Goal: Transaction & Acquisition: Purchase product/service

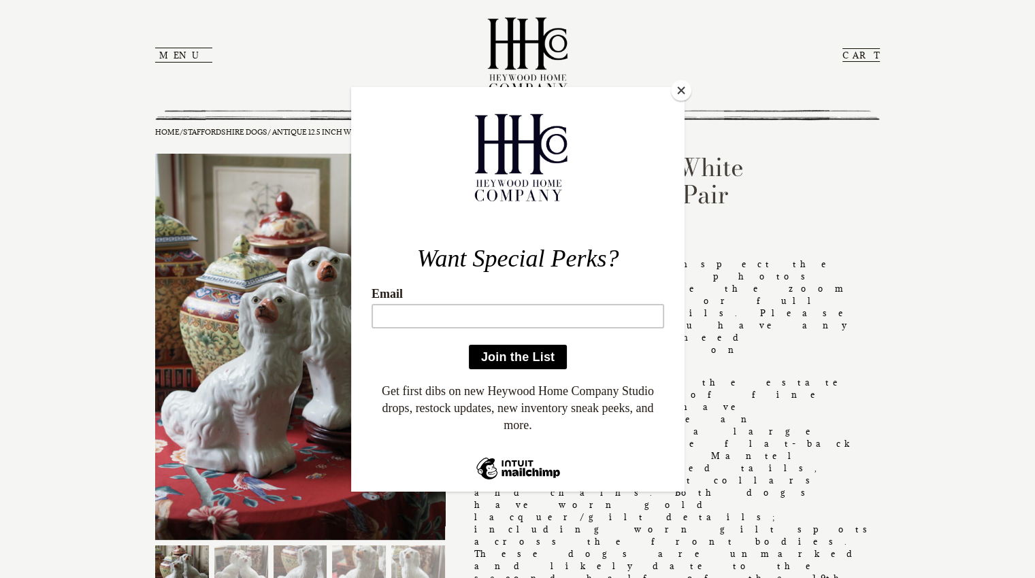
click at [676, 84] on button "Close" at bounding box center [681, 90] width 20 height 20
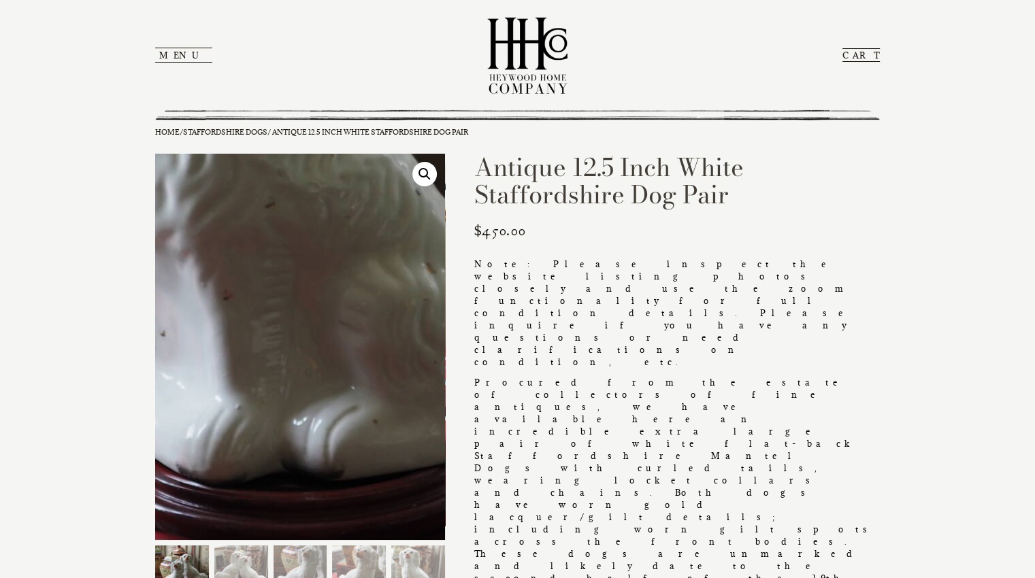
click at [376, 410] on img at bounding box center [103, 183] width 1045 height 1394
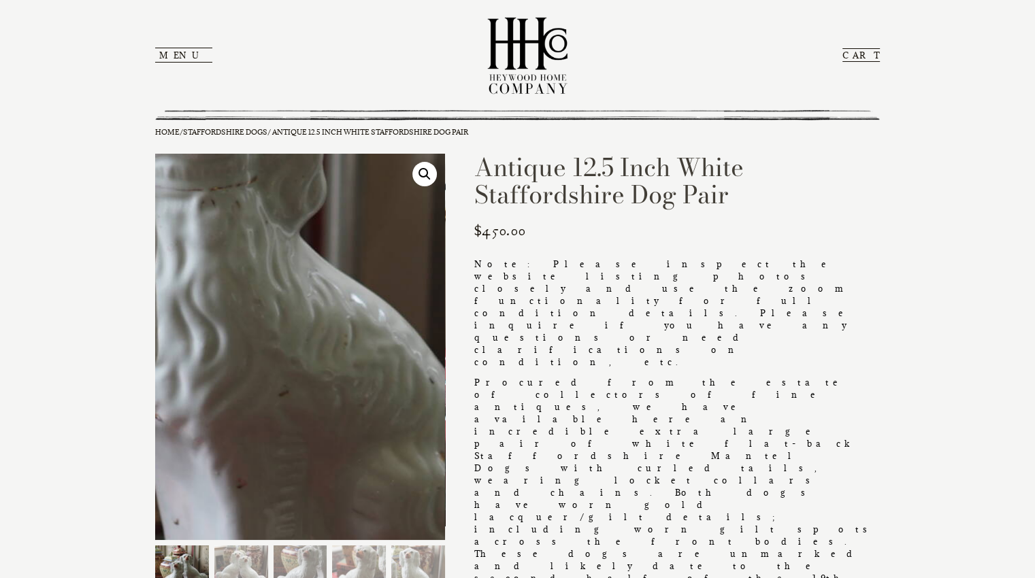
click at [370, 338] on img at bounding box center [116, 372] width 1045 height 1394
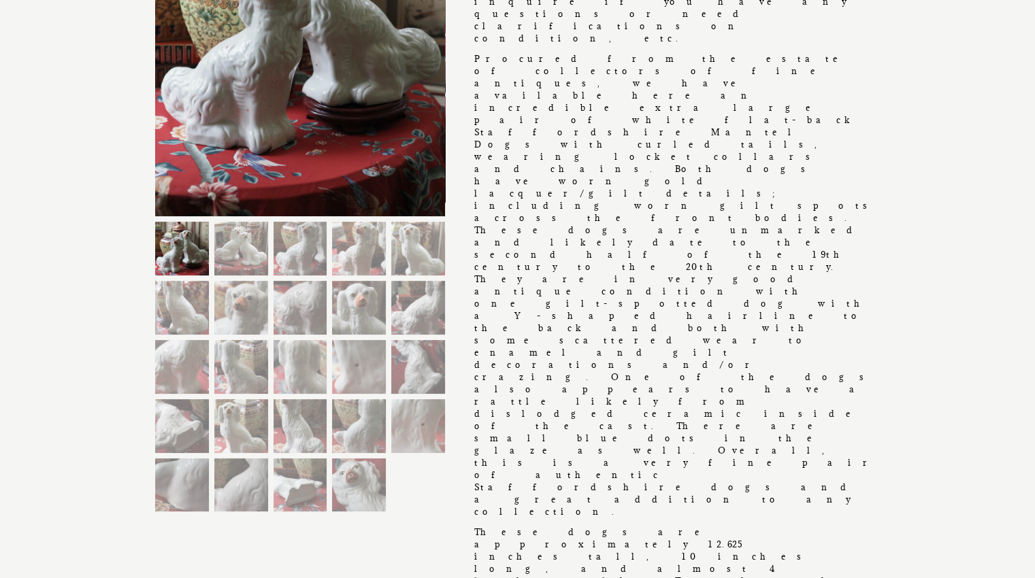
scroll to position [323, 0]
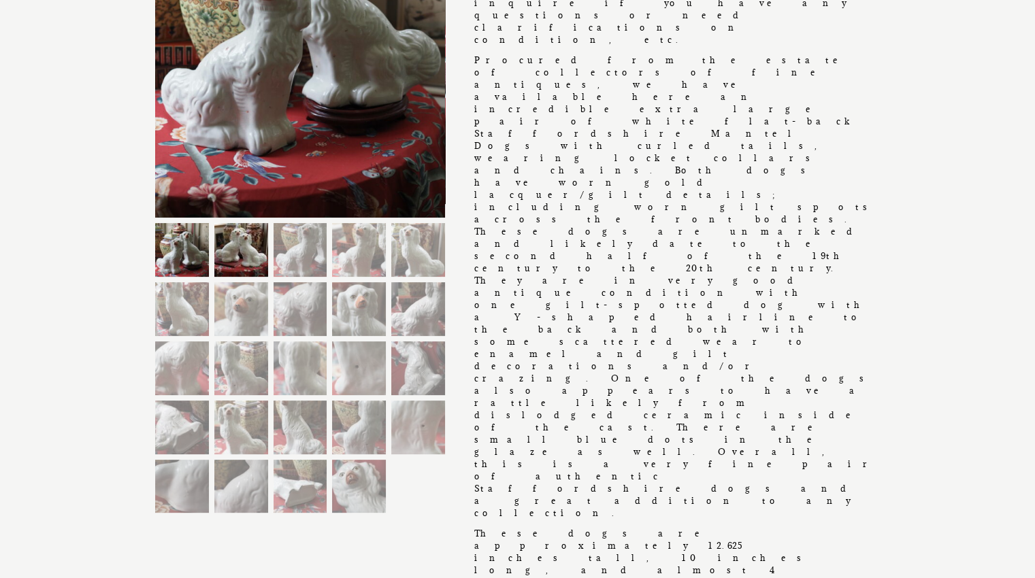
click at [231, 255] on img at bounding box center [241, 250] width 54 height 54
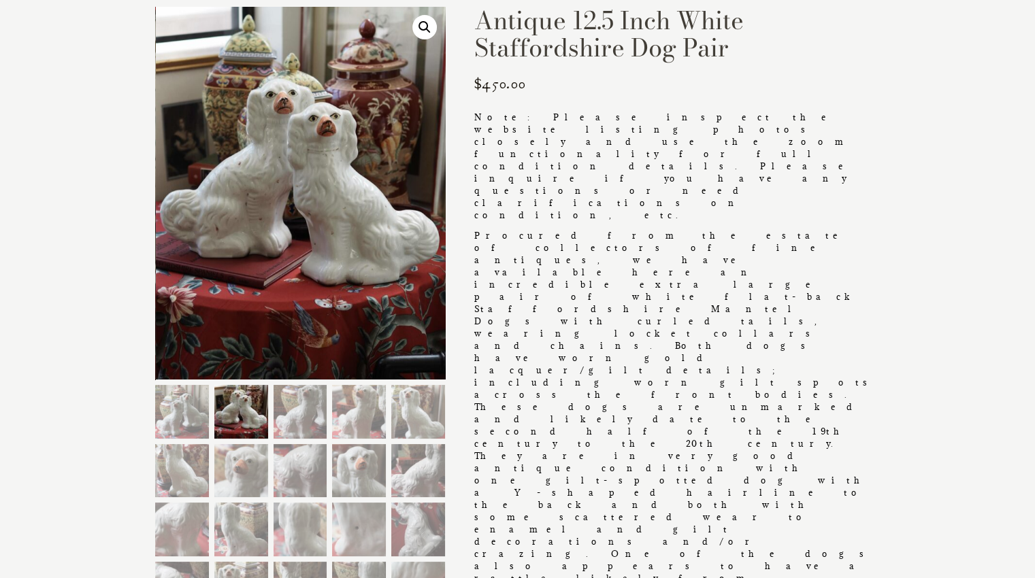
scroll to position [134, 0]
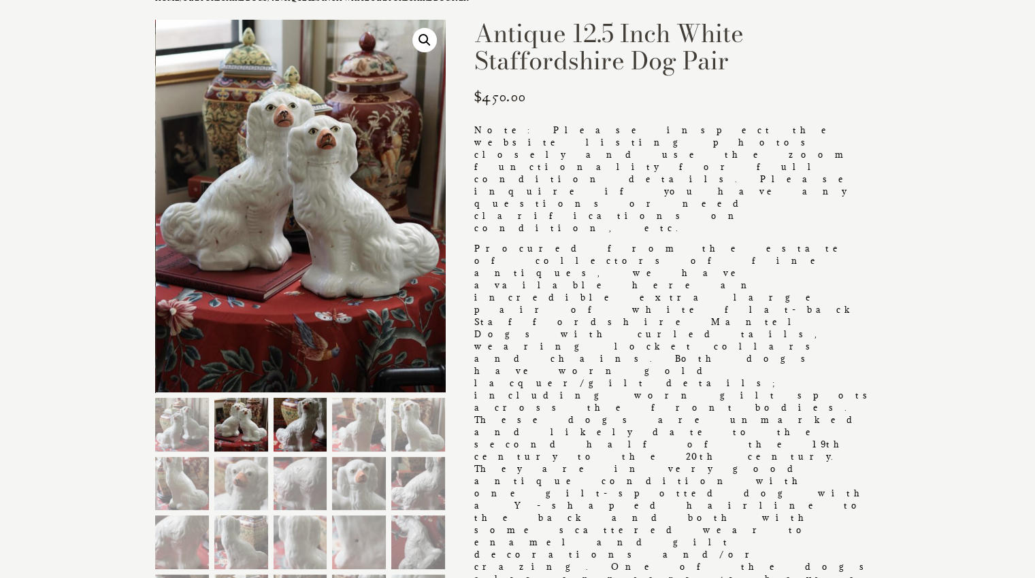
click at [302, 417] on img at bounding box center [301, 425] width 54 height 54
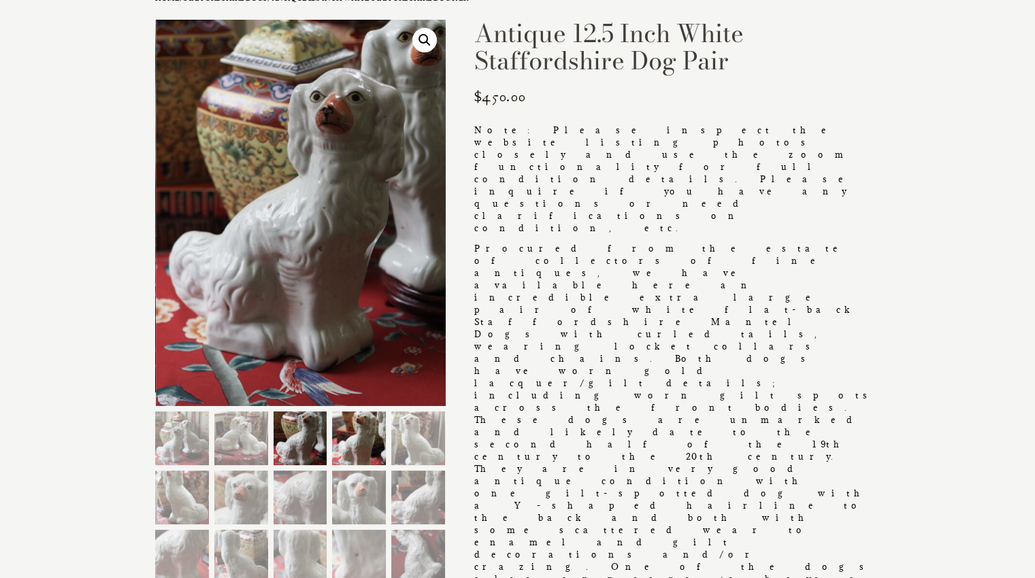
click at [348, 424] on img at bounding box center [359, 439] width 54 height 54
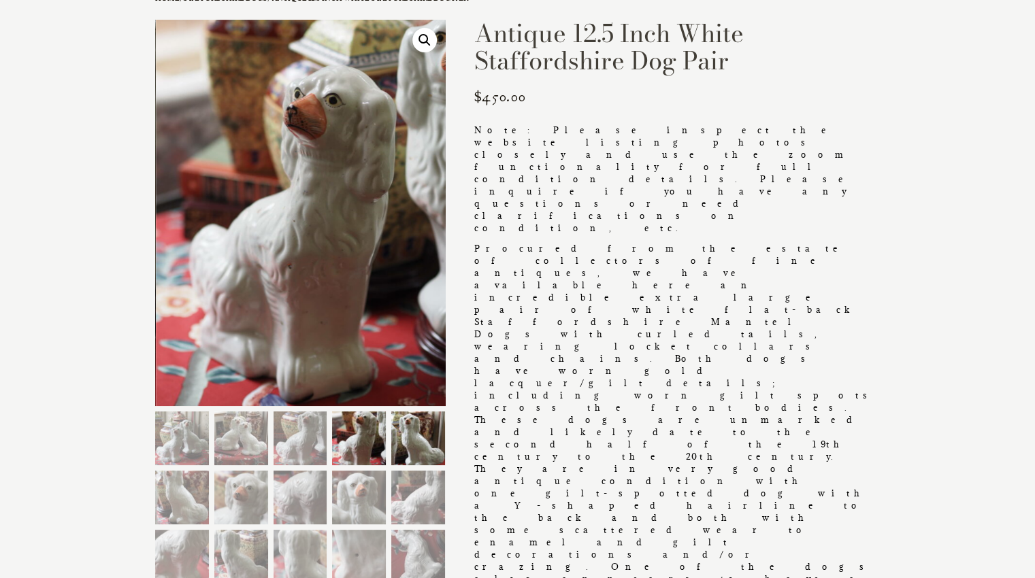
click at [410, 428] on img at bounding box center [418, 439] width 54 height 54
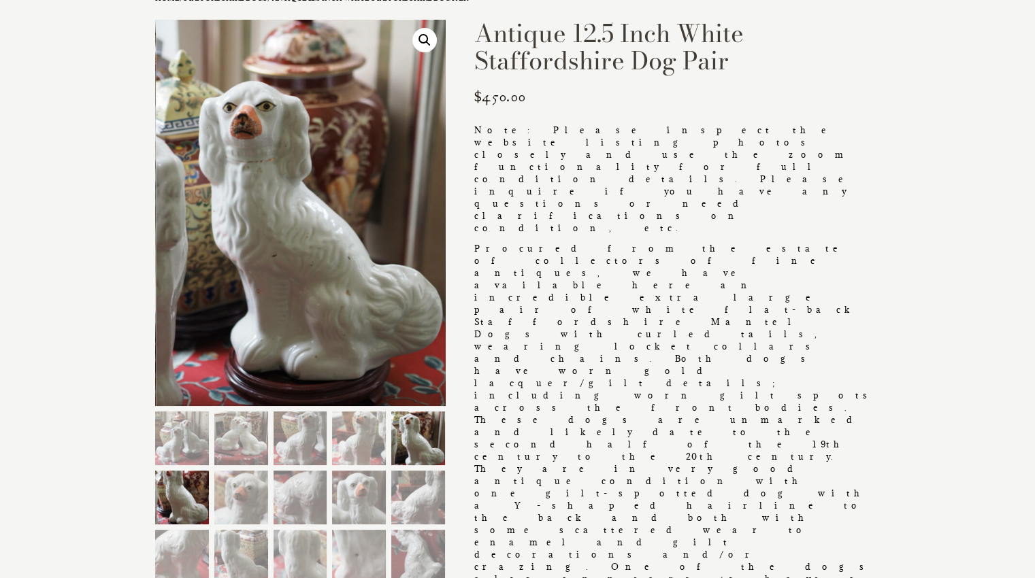
click at [188, 487] on img at bounding box center [182, 498] width 54 height 54
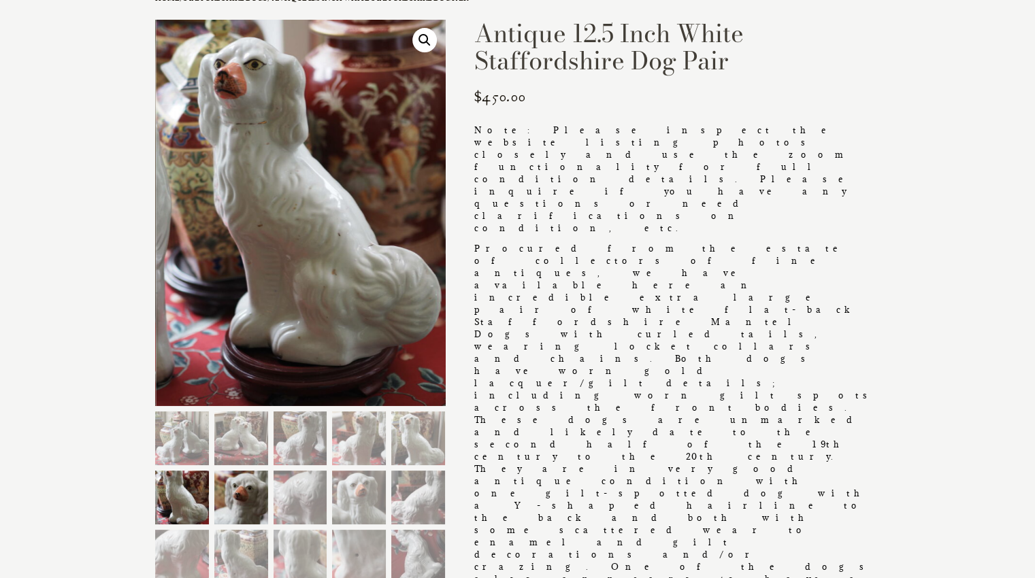
click at [239, 486] on img at bounding box center [241, 498] width 54 height 54
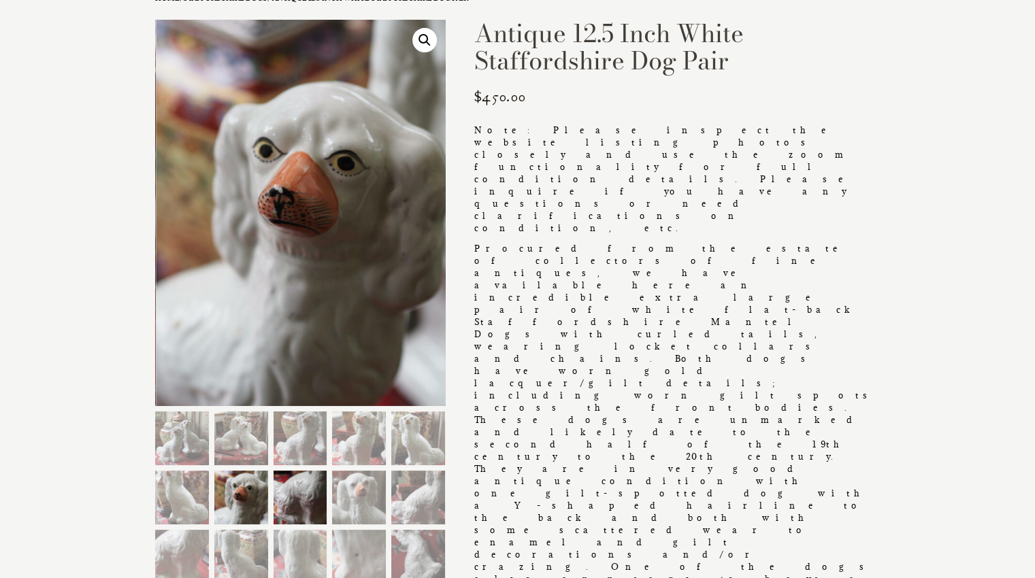
click at [284, 485] on img at bounding box center [301, 498] width 54 height 54
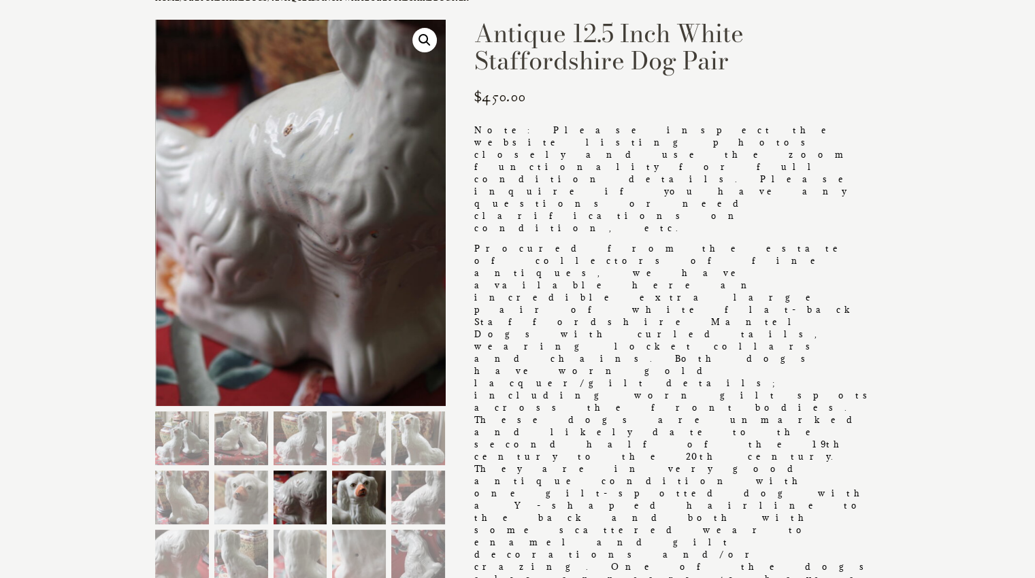
click at [353, 483] on img at bounding box center [359, 498] width 54 height 54
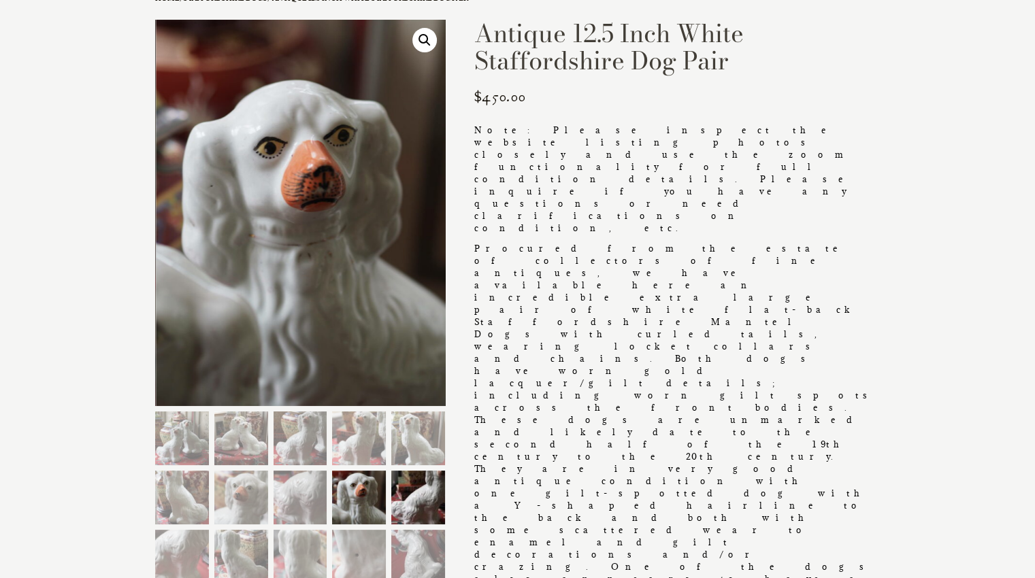
click at [406, 485] on img at bounding box center [418, 498] width 54 height 54
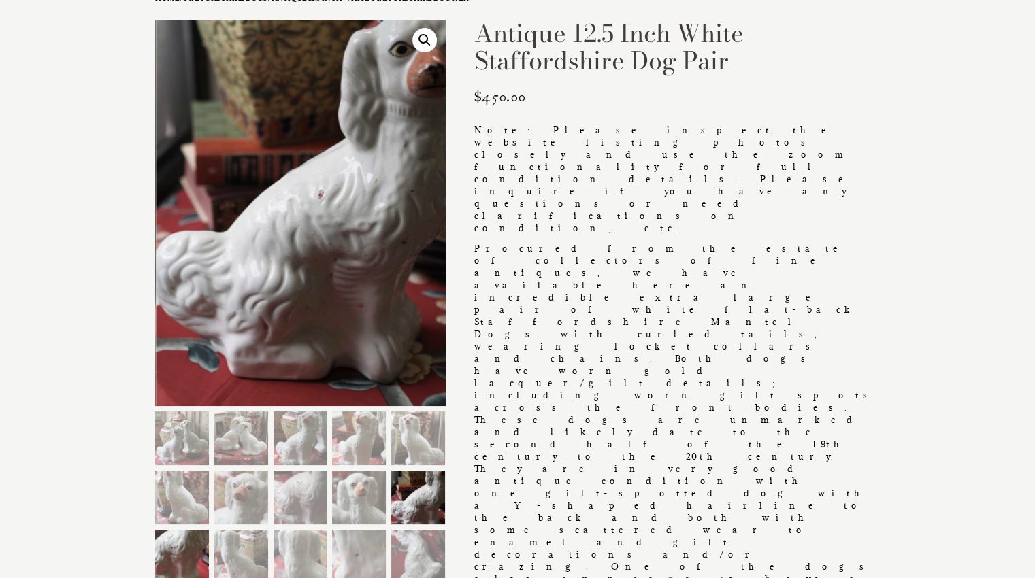
click at [198, 536] on img at bounding box center [182, 557] width 54 height 54
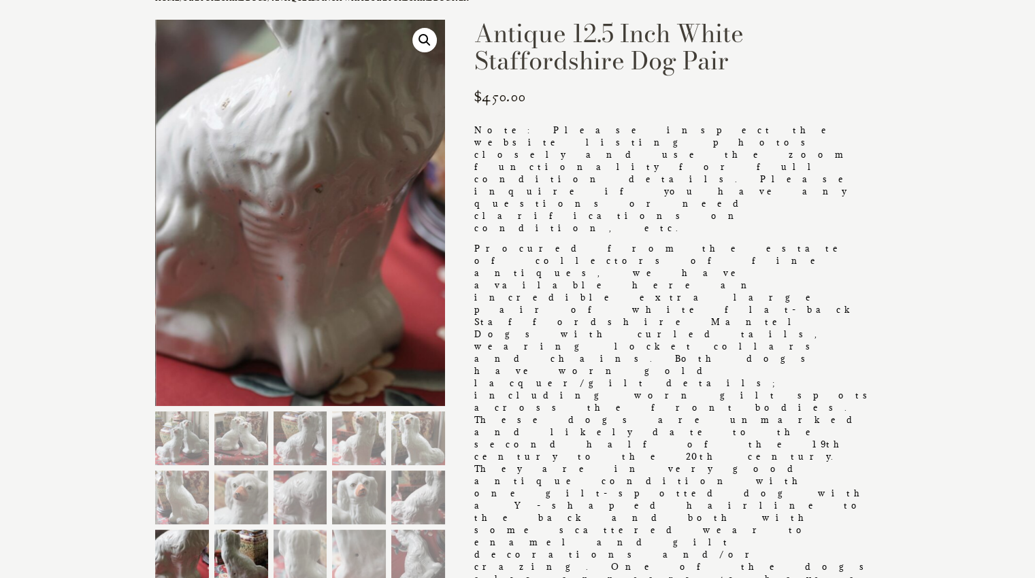
click at [240, 544] on img at bounding box center [241, 557] width 54 height 54
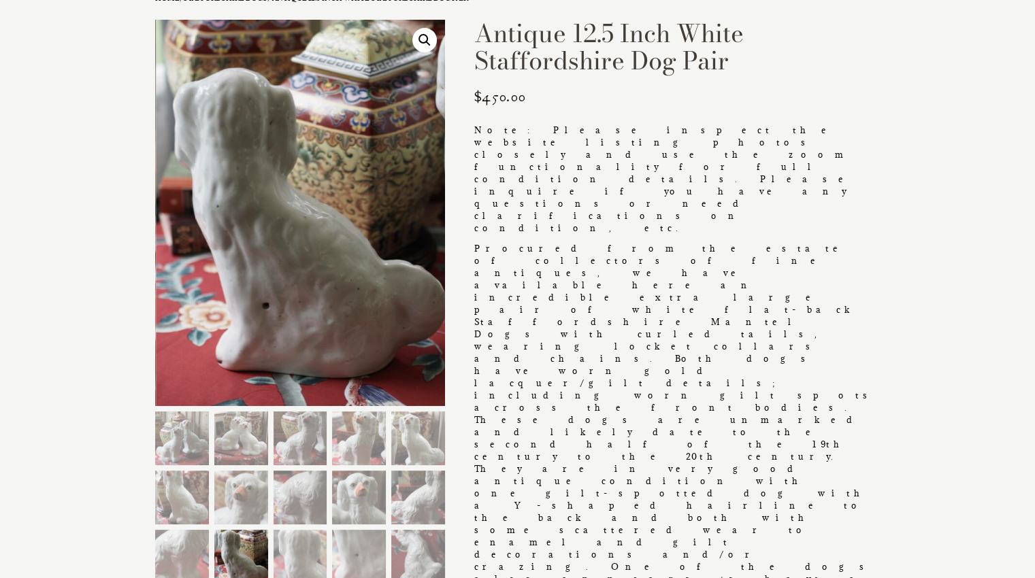
click at [250, 543] on img at bounding box center [241, 557] width 54 height 54
click at [294, 544] on img at bounding box center [301, 557] width 54 height 54
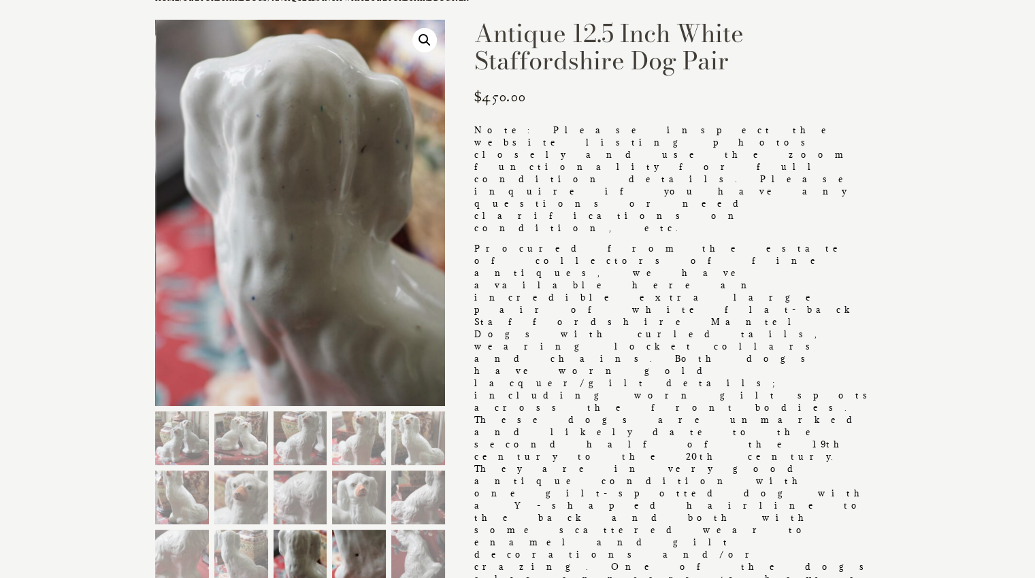
click at [338, 542] on img at bounding box center [359, 557] width 54 height 54
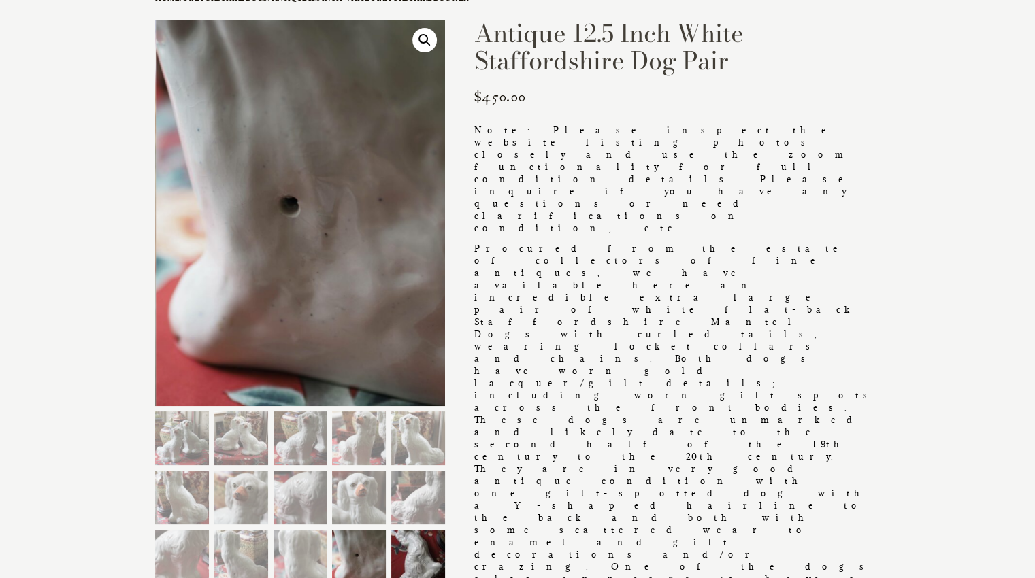
click at [408, 541] on img at bounding box center [418, 557] width 54 height 54
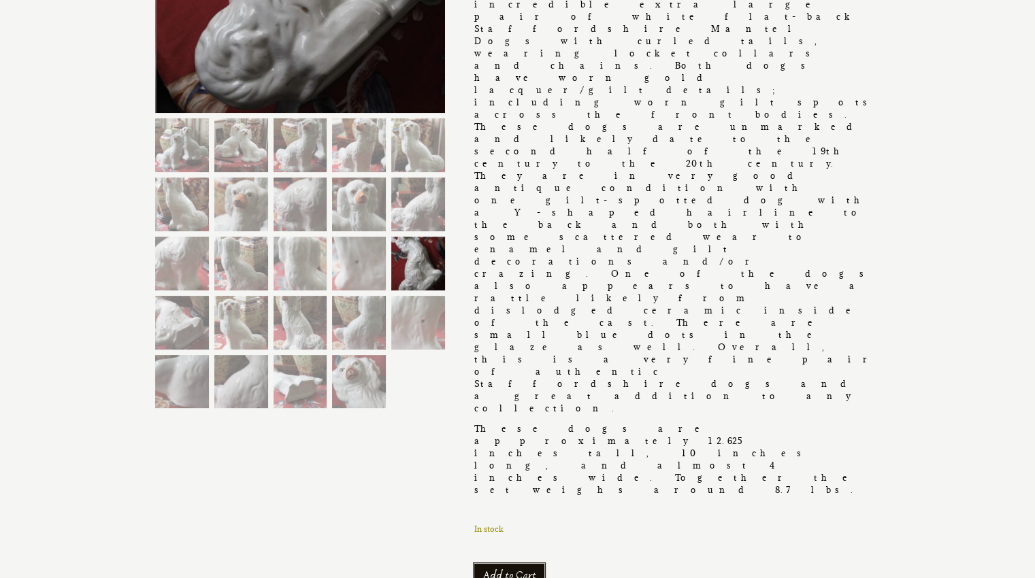
scroll to position [430, 0]
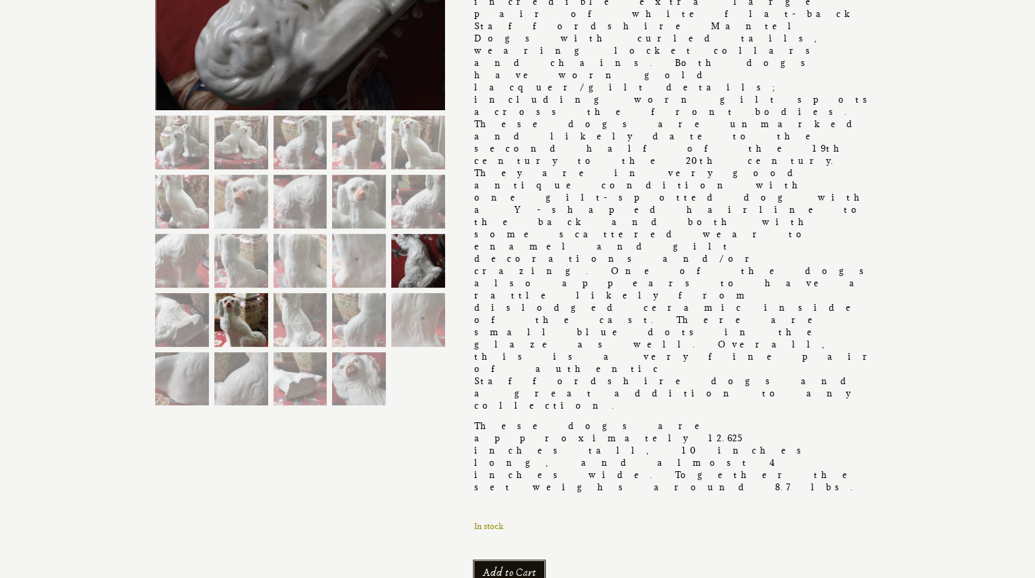
click at [247, 322] on img at bounding box center [241, 320] width 54 height 54
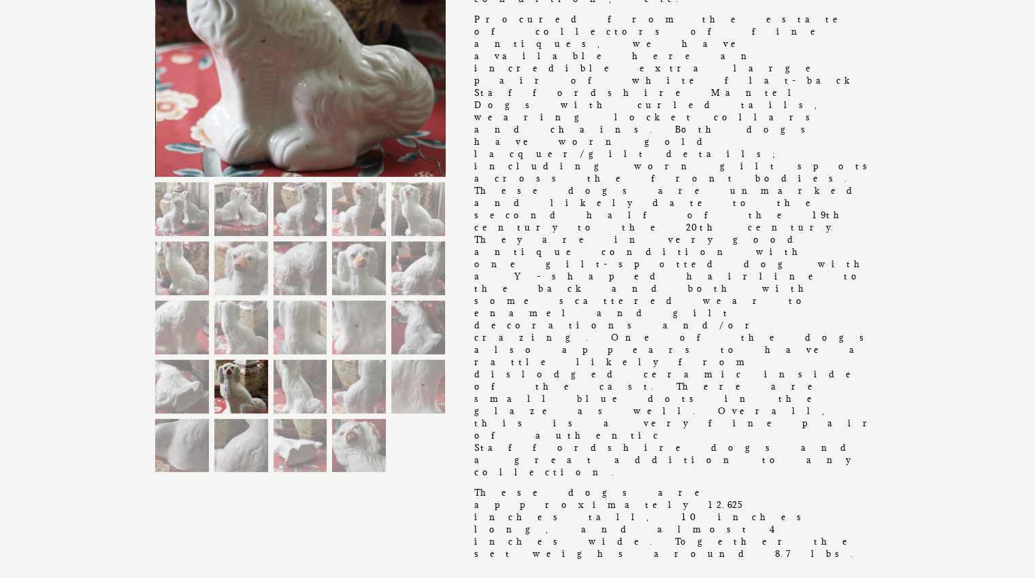
scroll to position [372, 0]
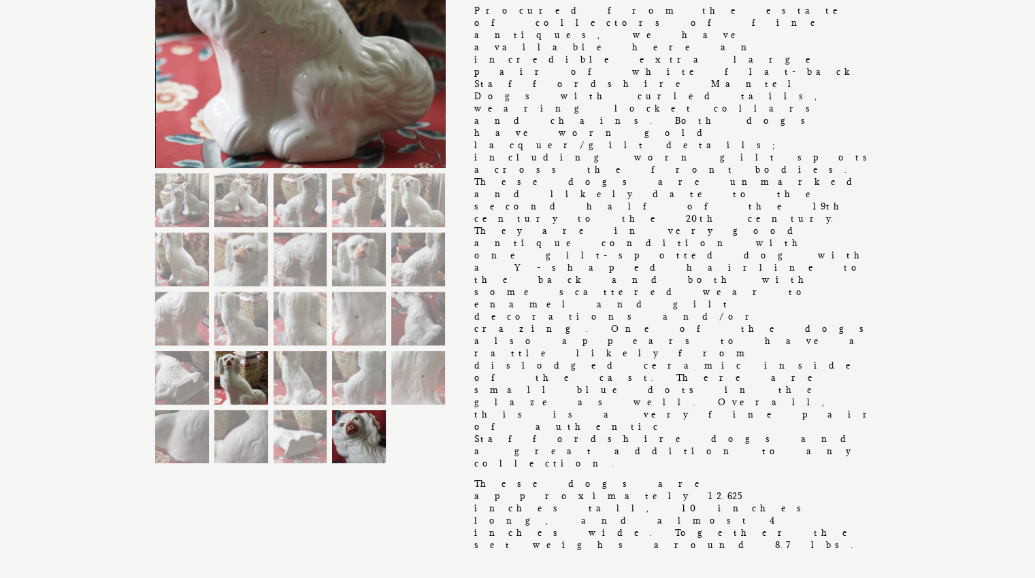
click at [357, 439] on img at bounding box center [359, 437] width 54 height 54
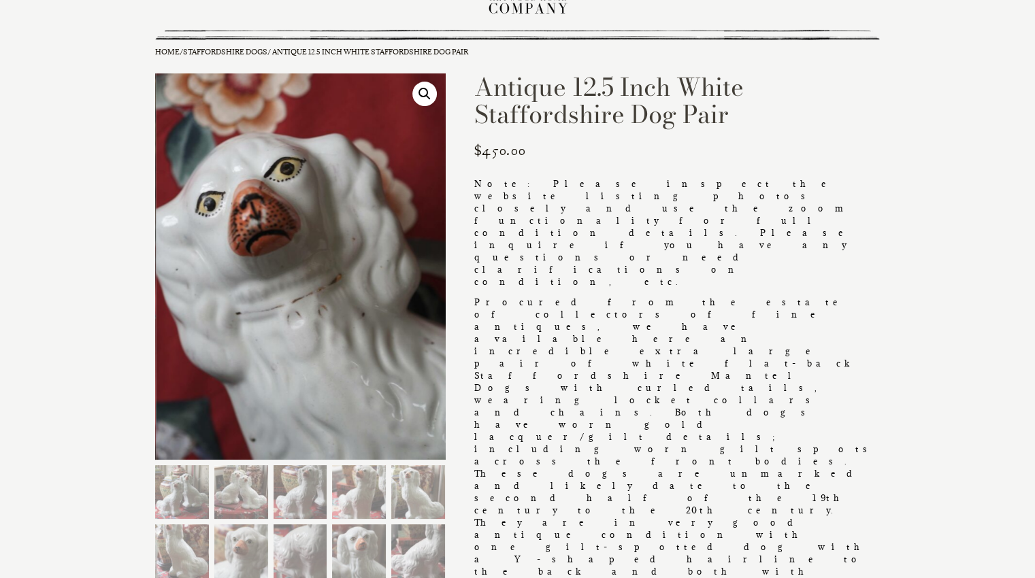
scroll to position [77, 0]
